Goal: Navigation & Orientation: Find specific page/section

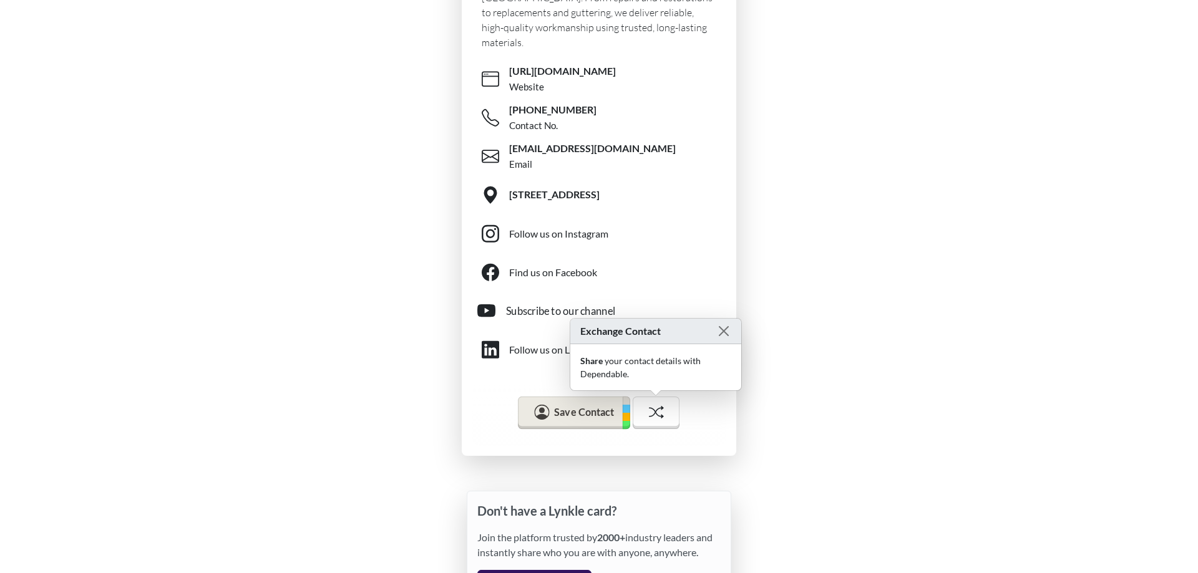
scroll to position [449, 0]
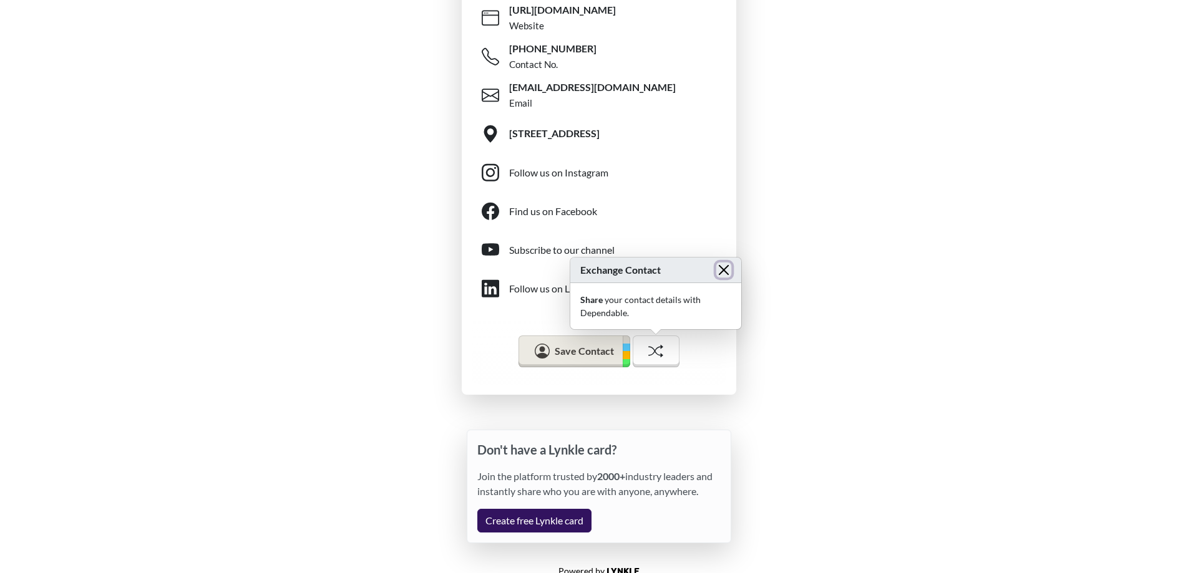
click at [722, 263] on button "Close" at bounding box center [723, 270] width 15 height 15
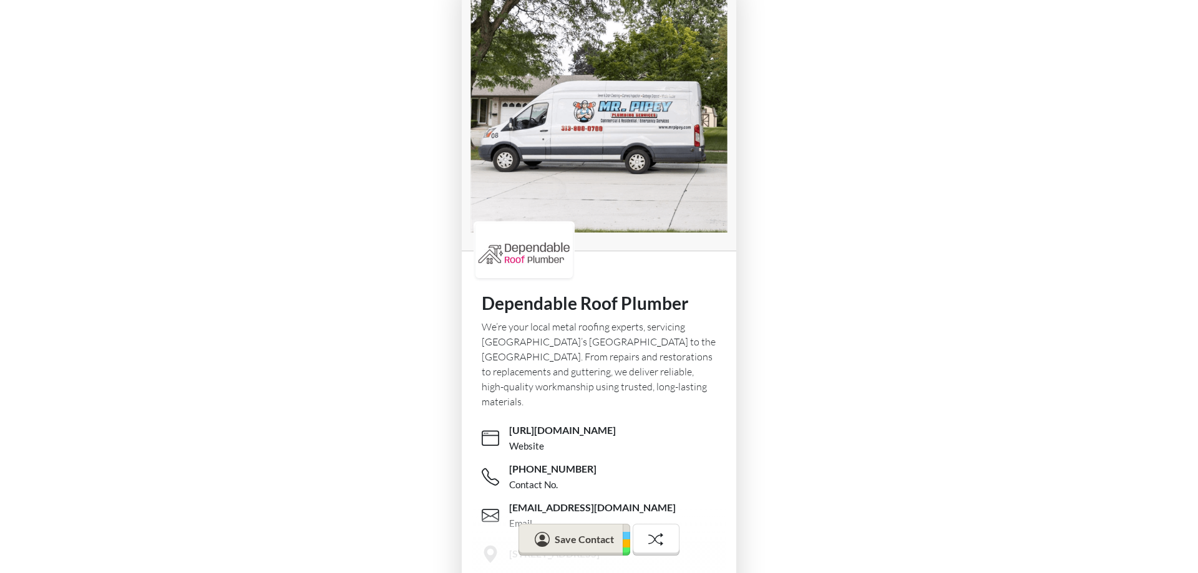
scroll to position [0, 0]
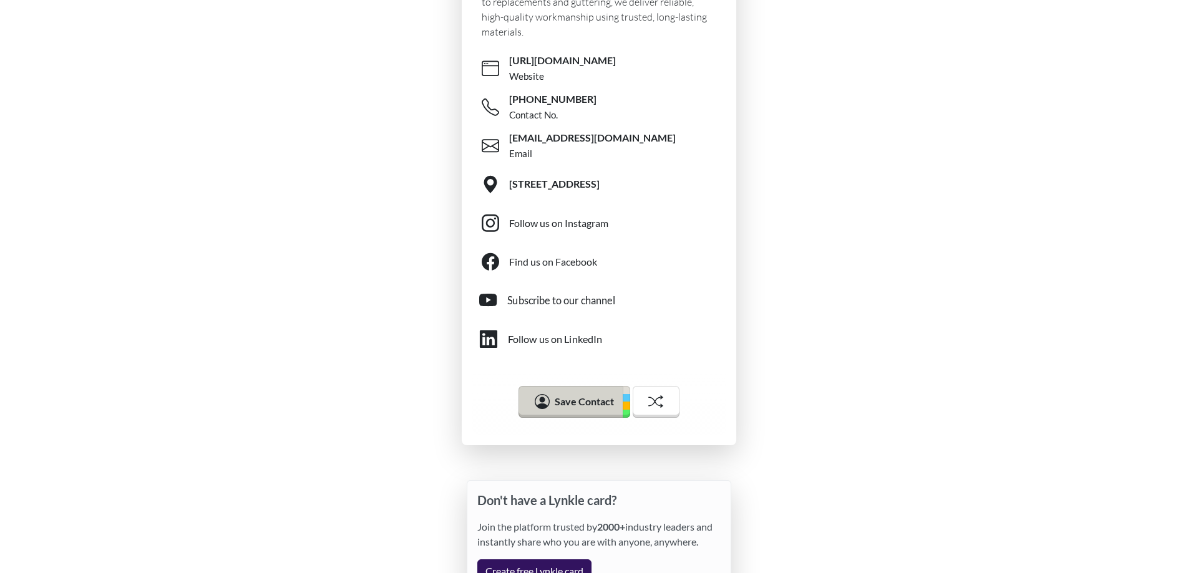
scroll to position [449, 0]
